Goal: Check status

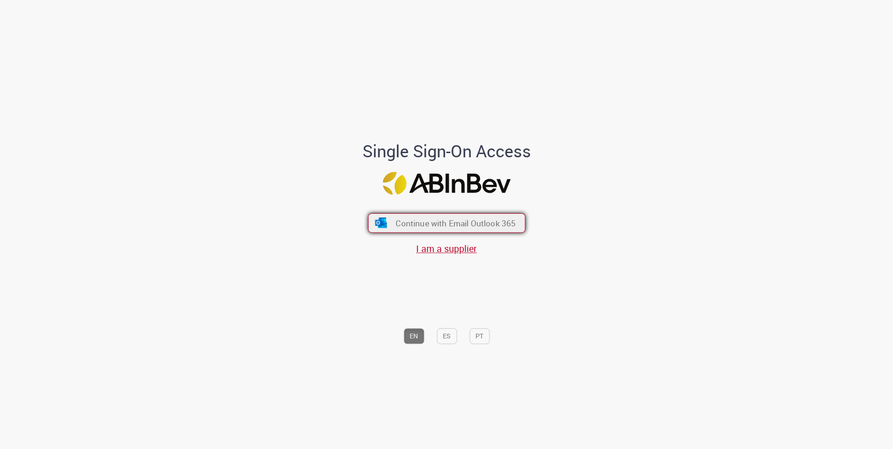
click at [421, 227] on span "Continue with Email Outlook 365" at bounding box center [456, 223] width 120 height 11
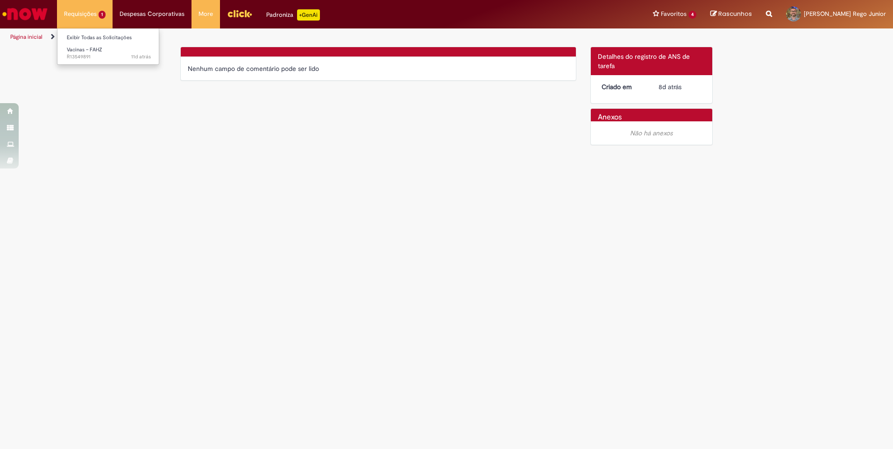
click at [88, 12] on li "Requisições 1 Exibir Todas as Solicitações Vacinas – FAHZ 11d atrás 11 dias atr…" at bounding box center [85, 14] width 56 height 28
click at [93, 51] on span "Vacinas – FAHZ" at bounding box center [84, 49] width 35 height 7
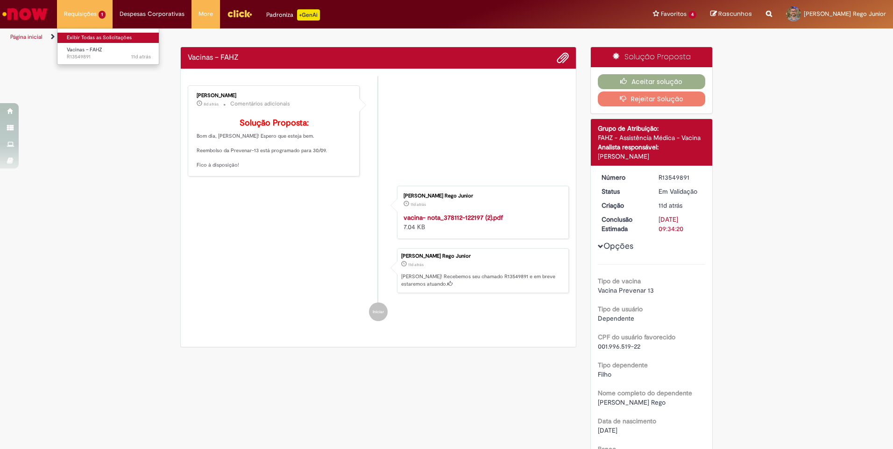
click at [92, 36] on link "Exibir Todas as Solicitações" at bounding box center [108, 38] width 103 height 10
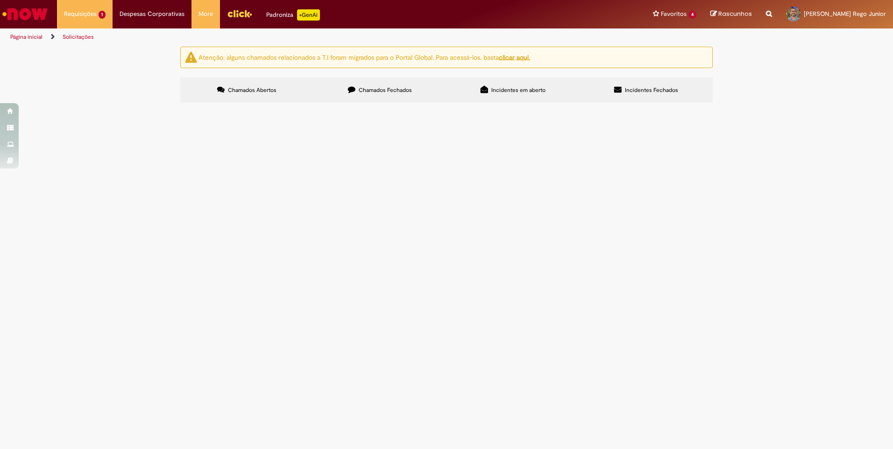
click at [0, 0] on span "(SERVICOS DE VACINACAO E IMUNIZACAO HUMANA) REFERENTE A VACINA PNEUMOCÓCICA 13V…" at bounding box center [0, 0] width 0 height 0
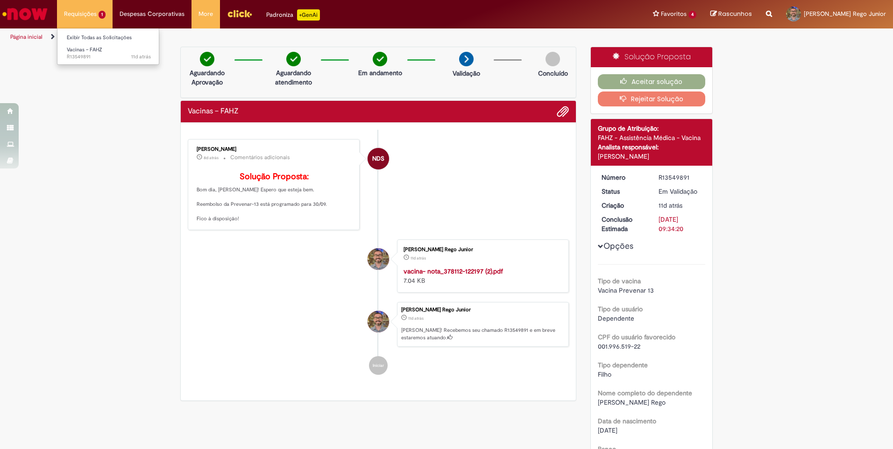
click at [78, 17] on li "Requisições 1 Exibir Todas as Solicitações Vacinas – FAHZ 11d atrás 11 dias atr…" at bounding box center [85, 14] width 56 height 28
click at [85, 37] on link "Exibir Todas as Solicitações" at bounding box center [108, 38] width 103 height 10
